Goal: Transaction & Acquisition: Purchase product/service

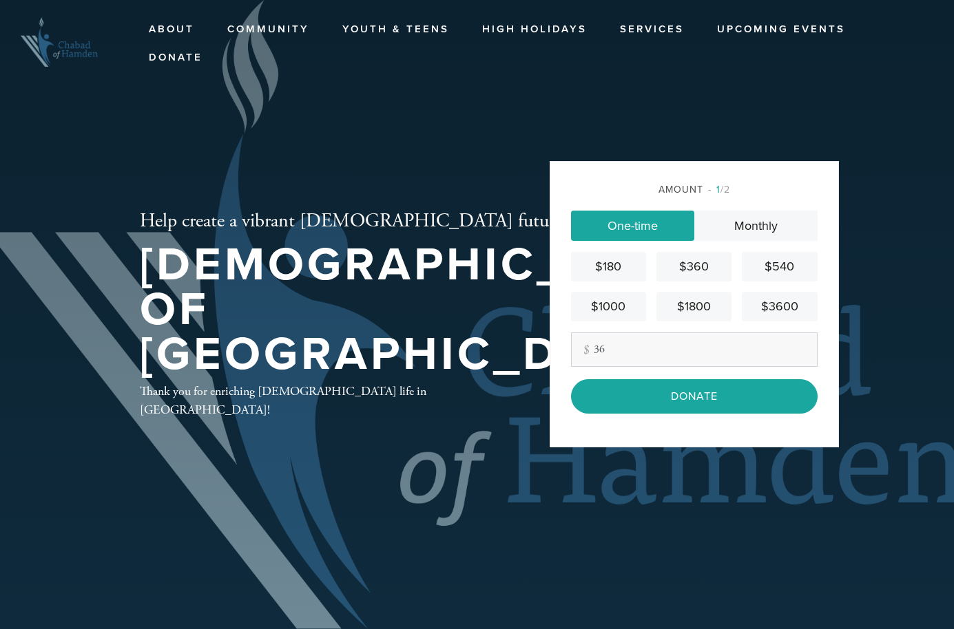
type input "36"
click at [563, 437] on div "Amount 1 /2 One-time Monthly $180 $360 $540 $1000 $1800 $3600 Other Amount 36 C…" at bounding box center [694, 304] width 289 height 286
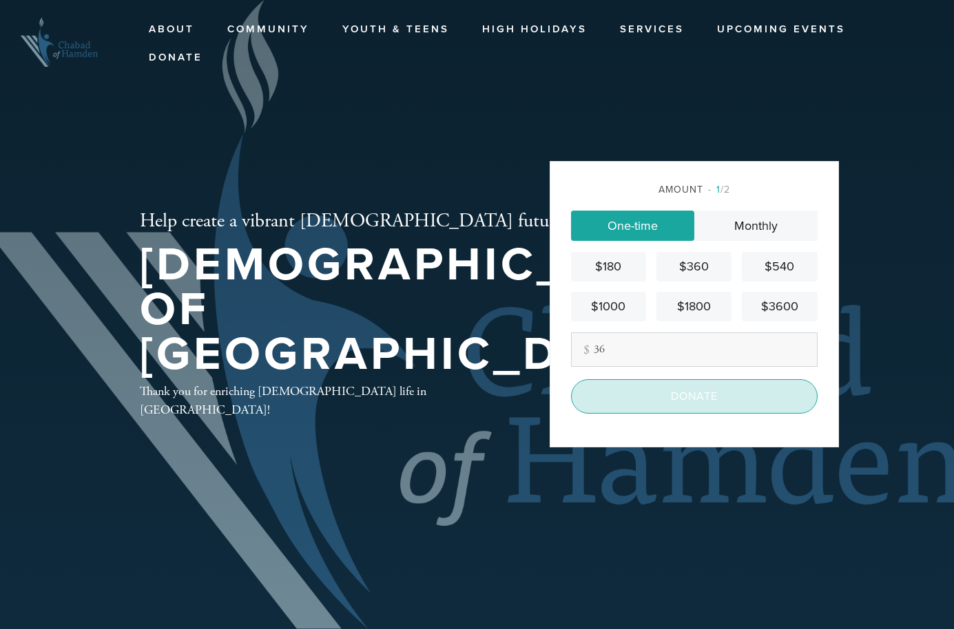
click at [645, 404] on input "Donate" at bounding box center [694, 396] width 247 height 34
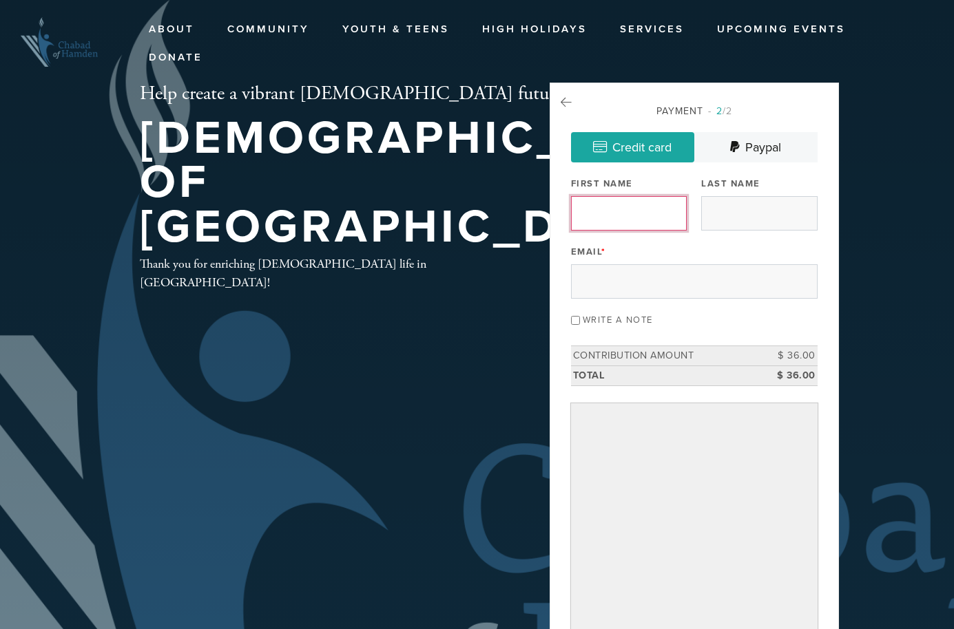
click at [610, 209] on input "First Name" at bounding box center [629, 213] width 116 height 34
type input "[PERSON_NAME]"
type input "Sherwin"
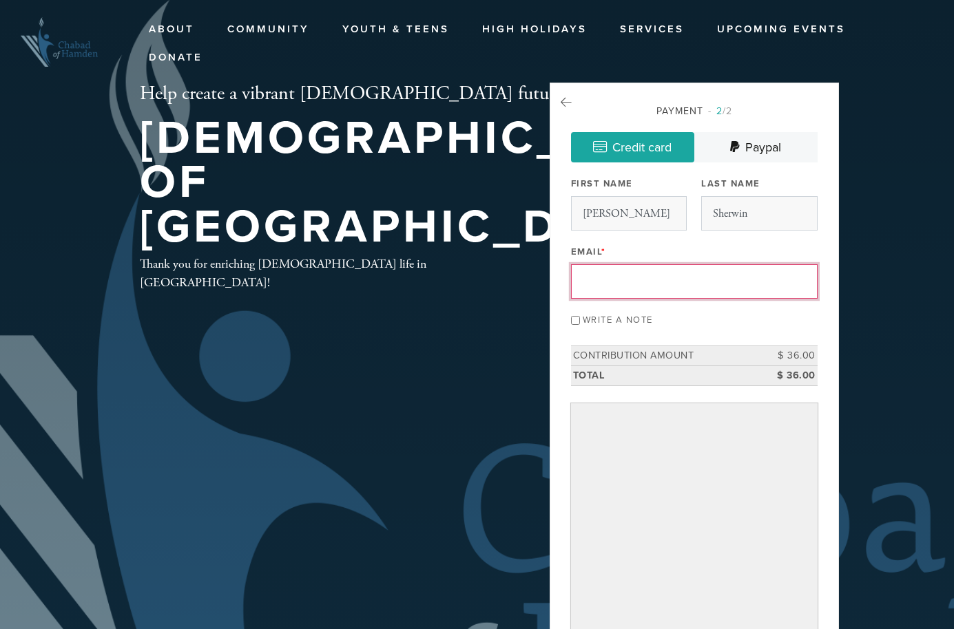
click at [625, 284] on input "Email *" at bounding box center [694, 281] width 247 height 34
type input "[CREDIT_CARD_NUMBER]"
drag, startPoint x: 680, startPoint y: 286, endPoint x: 472, endPoint y: 269, distance: 209.4
click at [477, 271] on div "Help create a vibrant [DEMOGRAPHIC_DATA] future in our community! [DEMOGRAPHIC_…" at bounding box center [477, 455] width 744 height 744
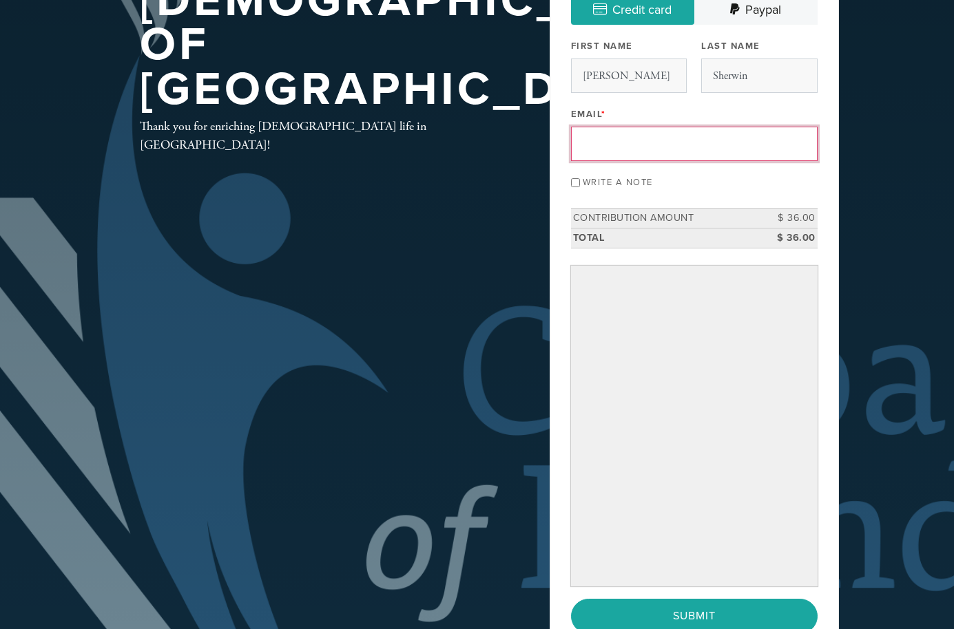
scroll to position [132, 0]
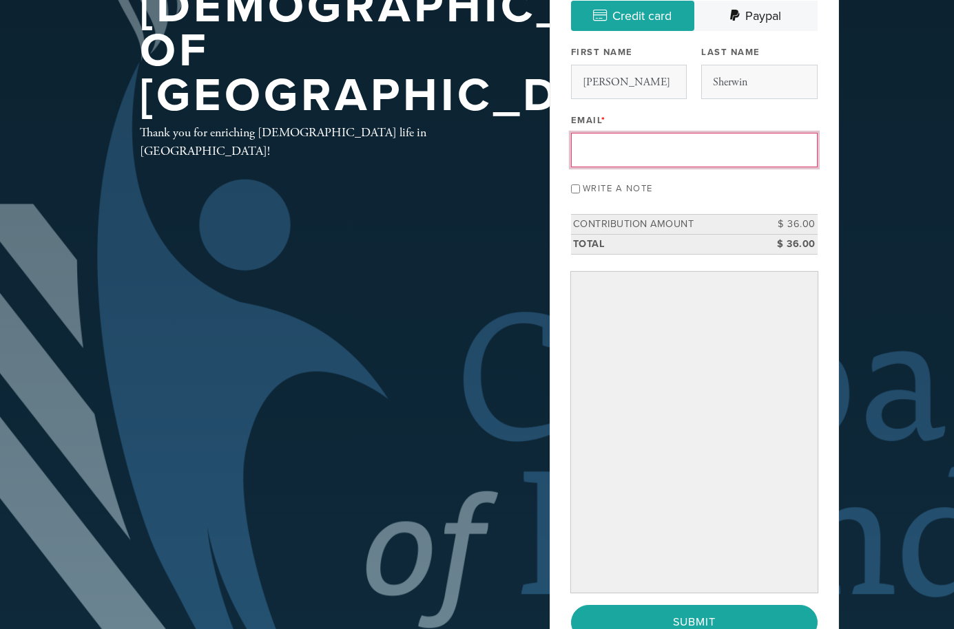
click at [643, 147] on input "Email *" at bounding box center [694, 150] width 247 height 34
type input "[EMAIL_ADDRESS][DOMAIN_NAME]"
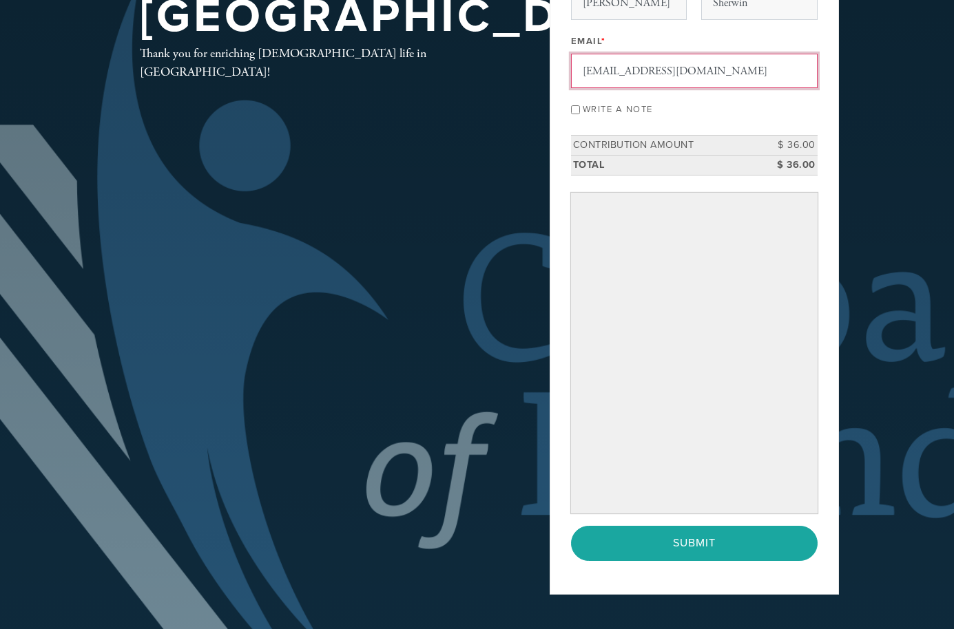
scroll to position [213, 0]
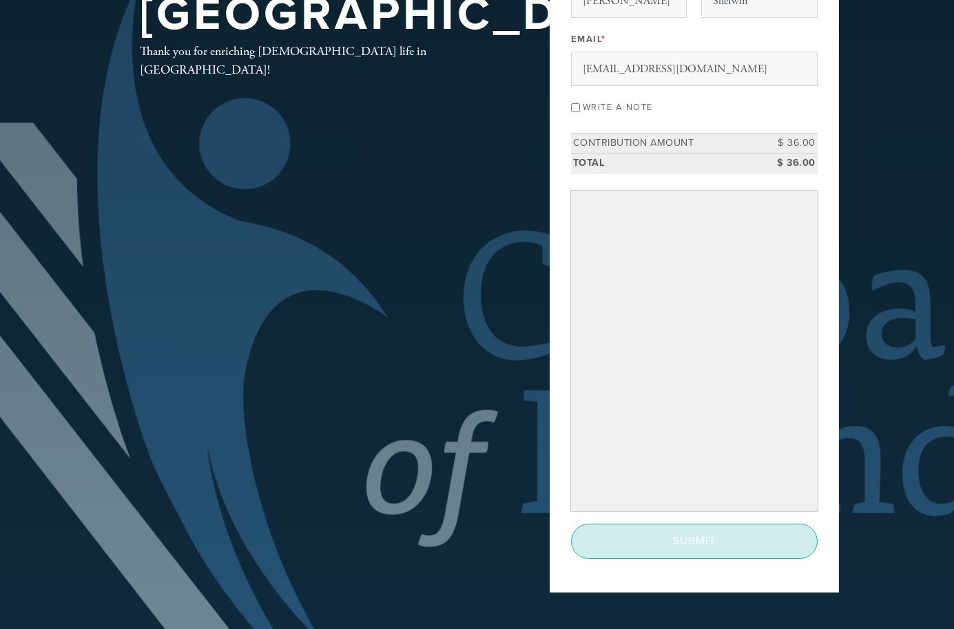
click at [645, 541] on input "Submit" at bounding box center [694, 541] width 247 height 34
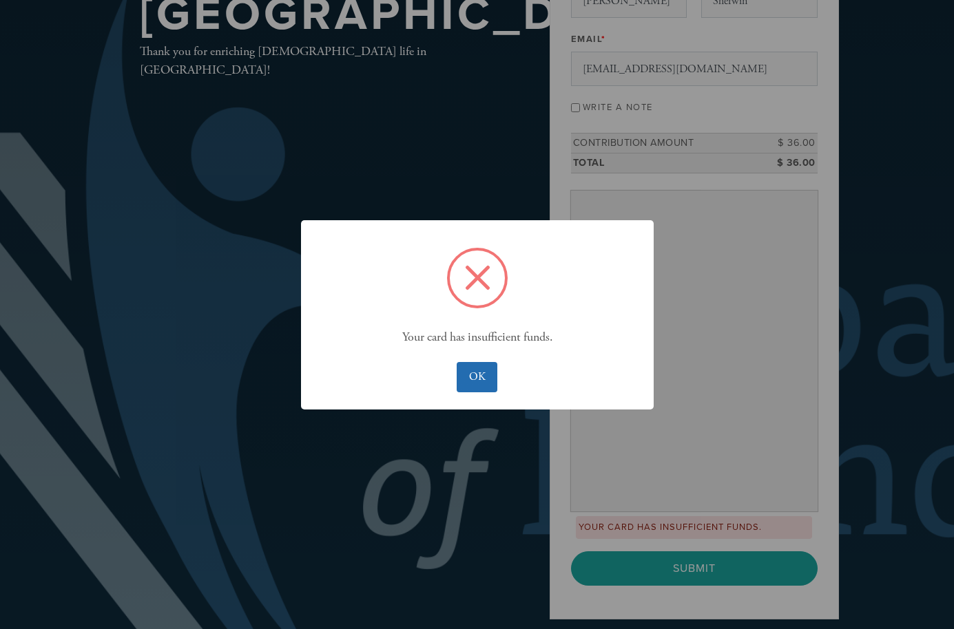
click at [465, 379] on button "OK" at bounding box center [477, 377] width 41 height 30
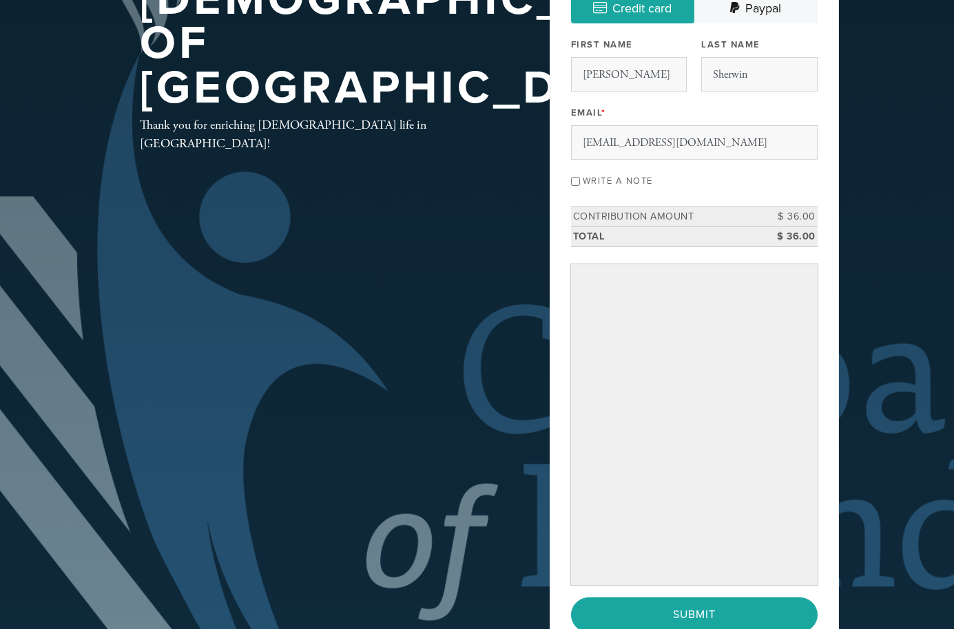
scroll to position [136, 0]
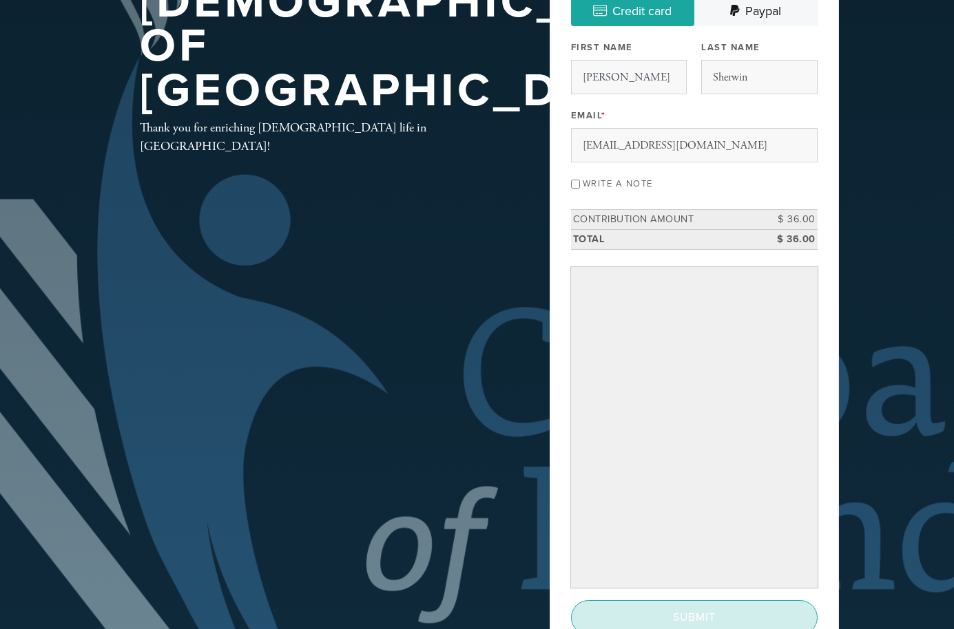
click at [647, 612] on input "Submit" at bounding box center [694, 618] width 247 height 34
